Goal: Information Seeking & Learning: Learn about a topic

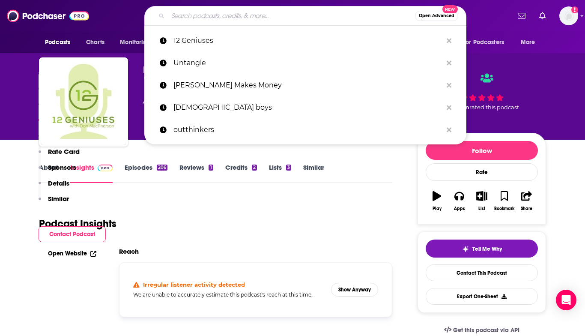
scroll to position [771, 0]
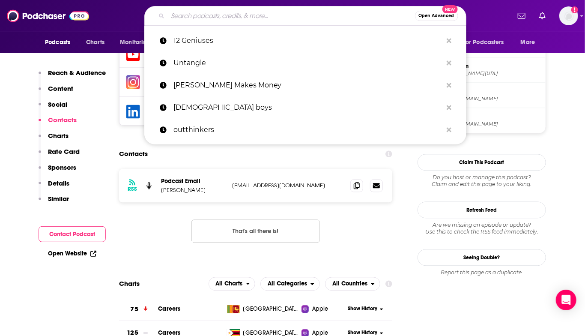
type input "Leadership Development News"
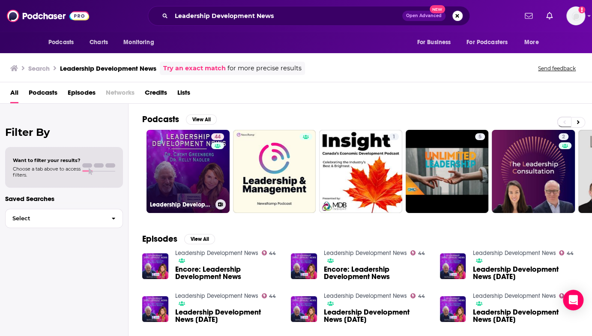
click at [196, 176] on link "44 Leadership Development News" at bounding box center [187, 171] width 83 height 83
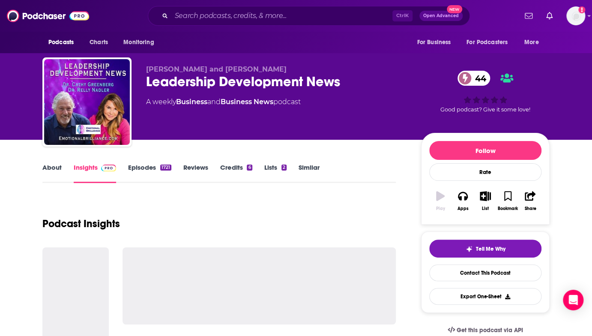
click at [196, 176] on link "Reviews" at bounding box center [195, 173] width 25 height 20
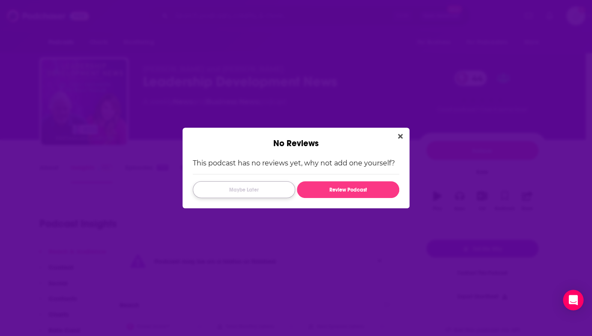
click at [251, 190] on button "Maybe Later" at bounding box center [244, 189] width 102 height 17
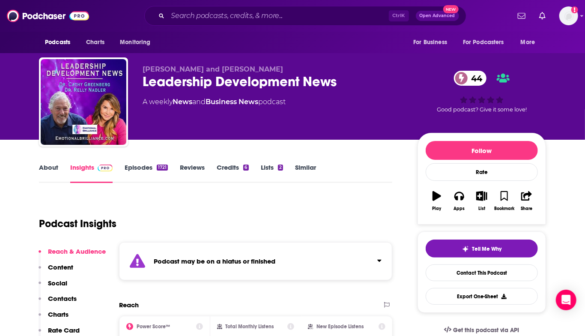
click at [52, 164] on link "About" at bounding box center [48, 173] width 19 height 20
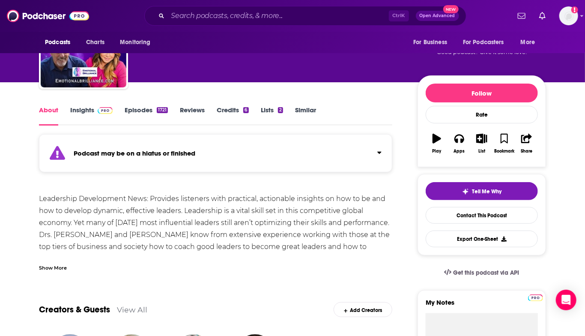
scroll to position [43, 0]
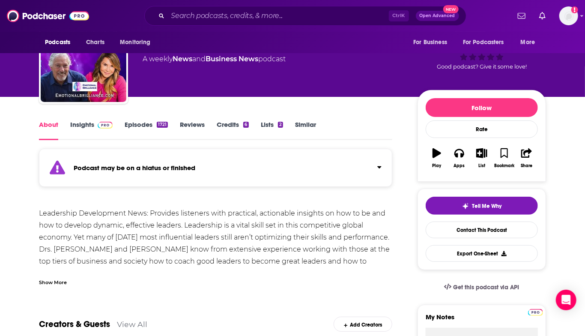
click at [48, 283] on div "Show More" at bounding box center [53, 281] width 28 height 8
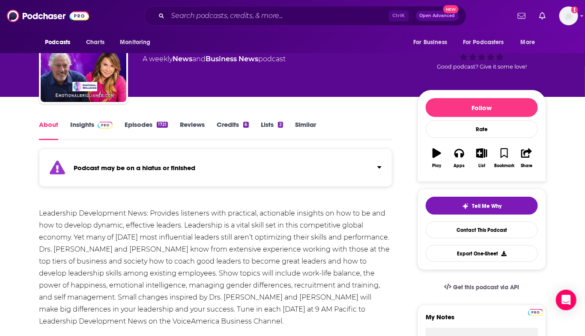
scroll to position [86, 0]
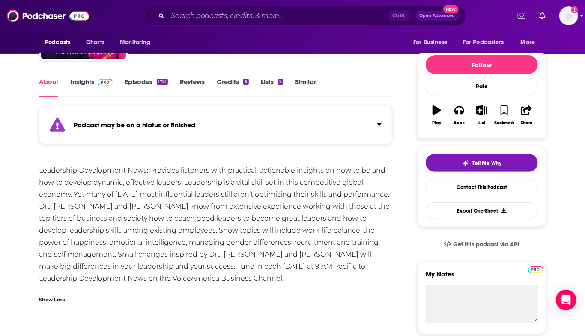
click at [144, 278] on div "Leadership Development News: Provides listeners with practical, actionable insi…" at bounding box center [215, 224] width 353 height 120
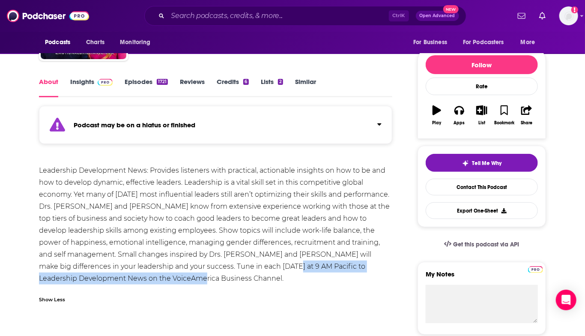
drag, startPoint x: 144, startPoint y: 278, endPoint x: 222, endPoint y: 268, distance: 78.7
click at [222, 268] on div "Leadership Development News: Provides listeners with practical, actionable insi…" at bounding box center [215, 224] width 353 height 120
copy div "Leadership Development News on the VoiceAmerica Business Channel"
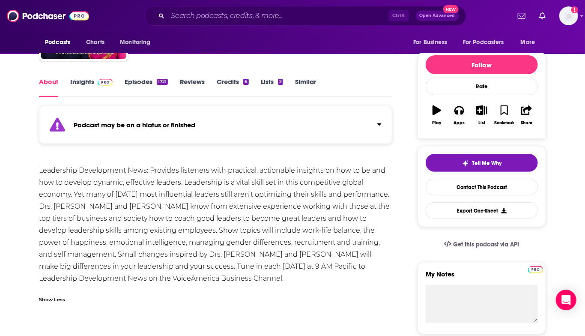
click at [311, 283] on div "Leadership Development News: Provides listeners with practical, actionable insi…" at bounding box center [215, 224] width 353 height 120
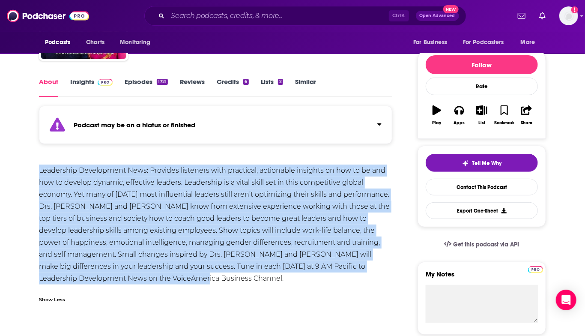
drag, startPoint x: 157, startPoint y: 278, endPoint x: 41, endPoint y: 170, distance: 158.5
click at [41, 170] on div "Leadership Development News: Provides listeners with practical, actionable insi…" at bounding box center [215, 224] width 353 height 120
copy div "Leadership Development News: Provides listeners with practical, actionable insi…"
click at [150, 197] on div "Leadership Development News: Provides listeners with practical, actionable insi…" at bounding box center [215, 224] width 353 height 120
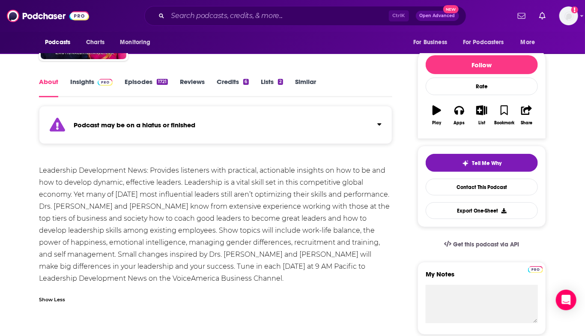
click at [83, 78] on link "Insights" at bounding box center [91, 88] width 42 height 20
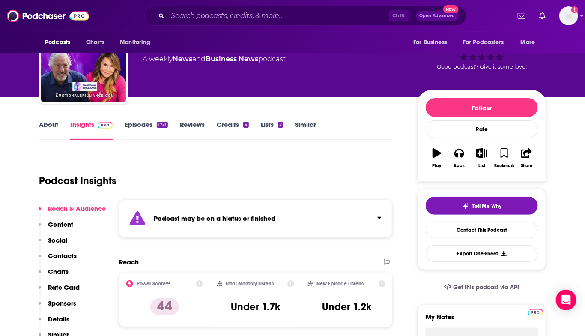
scroll to position [43, 0]
click at [53, 124] on link "About" at bounding box center [48, 130] width 19 height 20
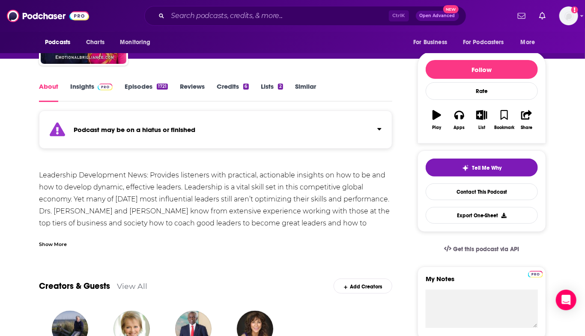
scroll to position [86, 0]
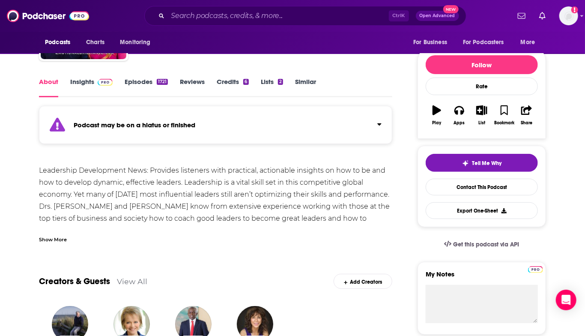
click at [48, 239] on div "Show More" at bounding box center [53, 239] width 28 height 8
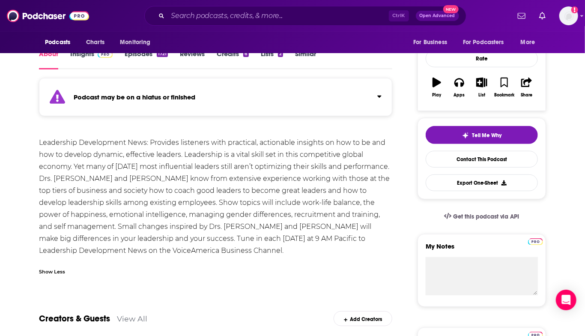
scroll to position [128, 0]
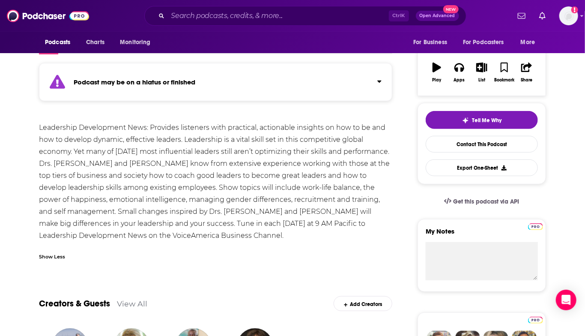
click at [235, 221] on div "Leadership Development News: Provides listeners with practical, actionable insi…" at bounding box center [215, 182] width 353 height 120
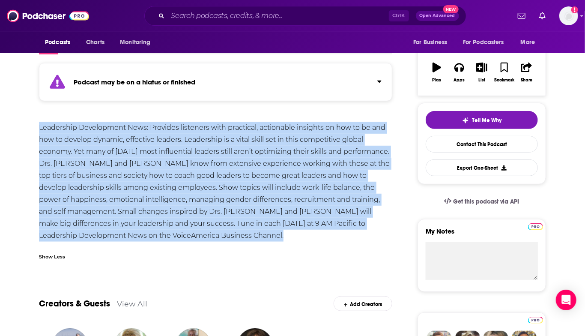
click at [235, 221] on div "Leadership Development News: Provides listeners with practical, actionable insi…" at bounding box center [215, 182] width 353 height 120
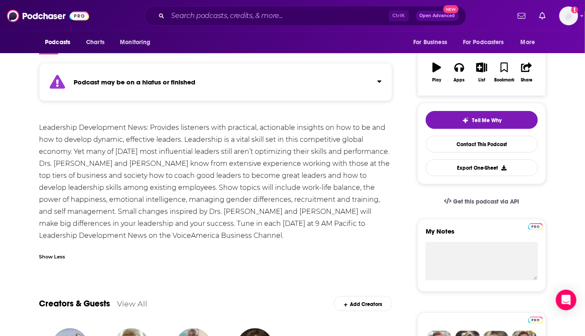
click at [232, 221] on div "Leadership Development News: Provides listeners with practical, actionable insi…" at bounding box center [215, 182] width 353 height 120
click at [229, 221] on div "Leadership Development News: Provides listeners with practical, actionable insi…" at bounding box center [215, 182] width 353 height 120
click at [230, 221] on div "Leadership Development News: Provides listeners with practical, actionable insi…" at bounding box center [215, 182] width 353 height 120
click at [224, 221] on div "Leadership Development News: Provides listeners with practical, actionable insi…" at bounding box center [215, 182] width 353 height 120
click at [224, 224] on div "Leadership Development News: Provides listeners with practical, actionable insi…" at bounding box center [215, 182] width 353 height 120
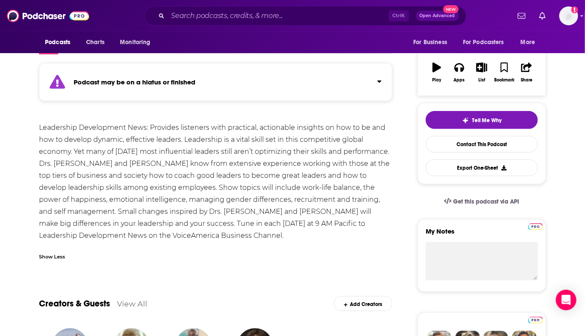
click at [224, 224] on div "Leadership Development News: Provides listeners with practical, actionable insi…" at bounding box center [215, 182] width 353 height 120
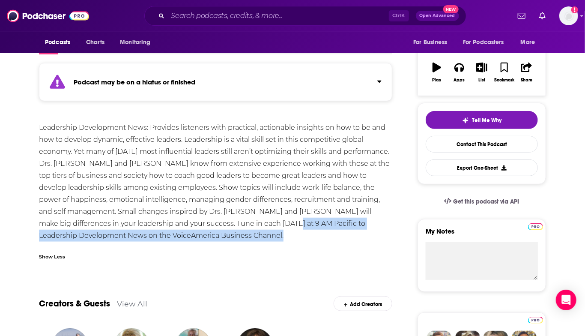
drag, startPoint x: 224, startPoint y: 224, endPoint x: 214, endPoint y: 240, distance: 19.2
click at [214, 240] on div "Leadership Development News: Provides listeners with practical, actionable insi…" at bounding box center [215, 182] width 353 height 120
copy div "Leadership Development News on the VoiceAmerica Business Channel."
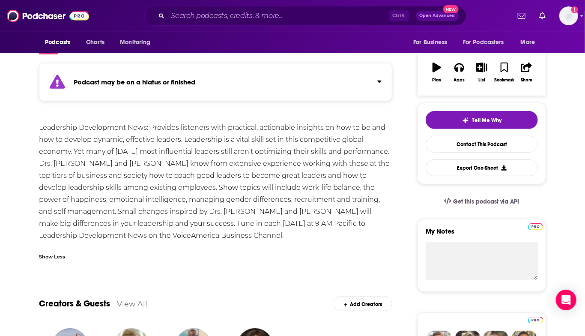
click at [230, 244] on div "Leadership Development News: Provides listeners with practical, actionable insi…" at bounding box center [215, 193] width 353 height 143
click at [52, 123] on div "Leadership Development News: Provides listeners with practical, actionable insi…" at bounding box center [215, 182] width 353 height 120
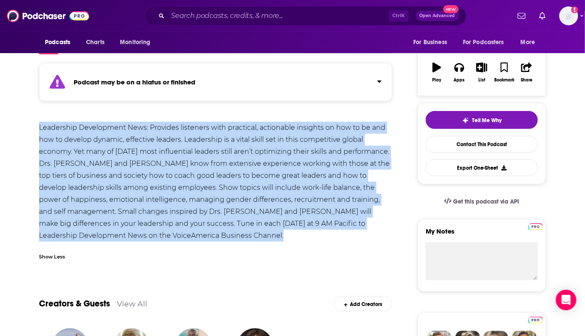
drag, startPoint x: 52, startPoint y: 123, endPoint x: 171, endPoint y: 234, distance: 163.0
click at [171, 234] on div "Leadership Development News: Provides listeners with practical, actionable insi…" at bounding box center [215, 182] width 353 height 120
copy div "Leadership Development News: Provides listeners with practical, actionable insi…"
click at [92, 39] on span "Charts" at bounding box center [95, 42] width 18 height 12
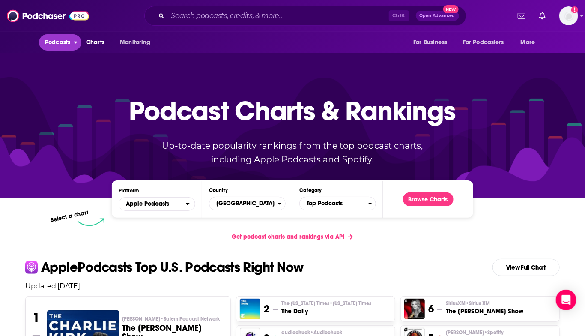
click at [55, 41] on span "Podcasts" at bounding box center [57, 42] width 25 height 12
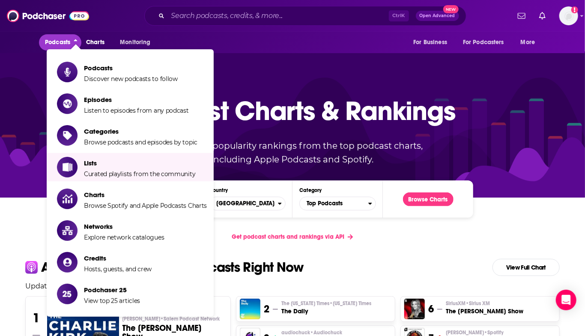
click at [311, 245] on link "Get podcast charts and rankings via API" at bounding box center [292, 236] width 135 height 21
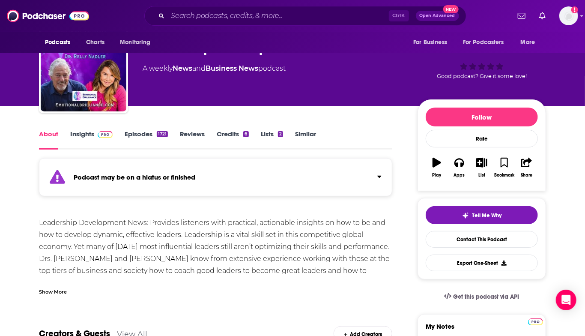
scroll to position [43, 0]
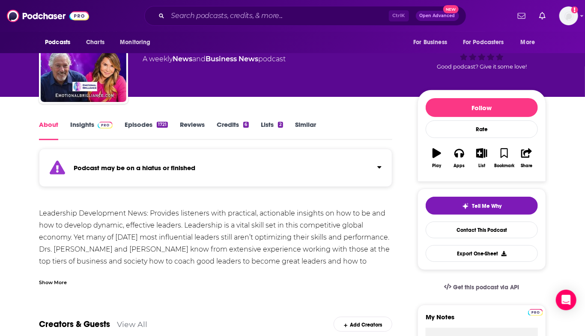
click at [86, 123] on link "Insights" at bounding box center [91, 130] width 42 height 20
